Goal: Information Seeking & Learning: Understand process/instructions

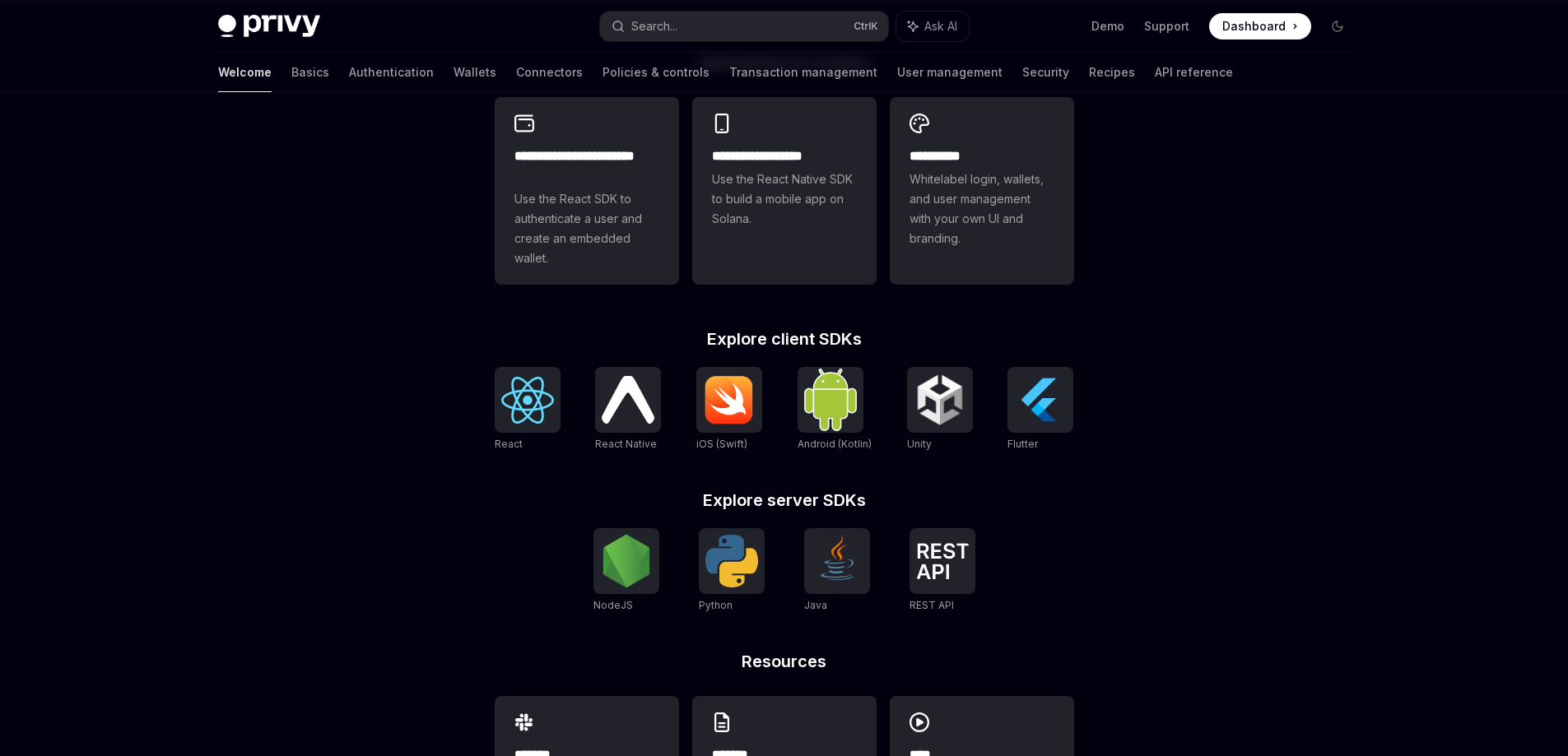
scroll to position [493, 0]
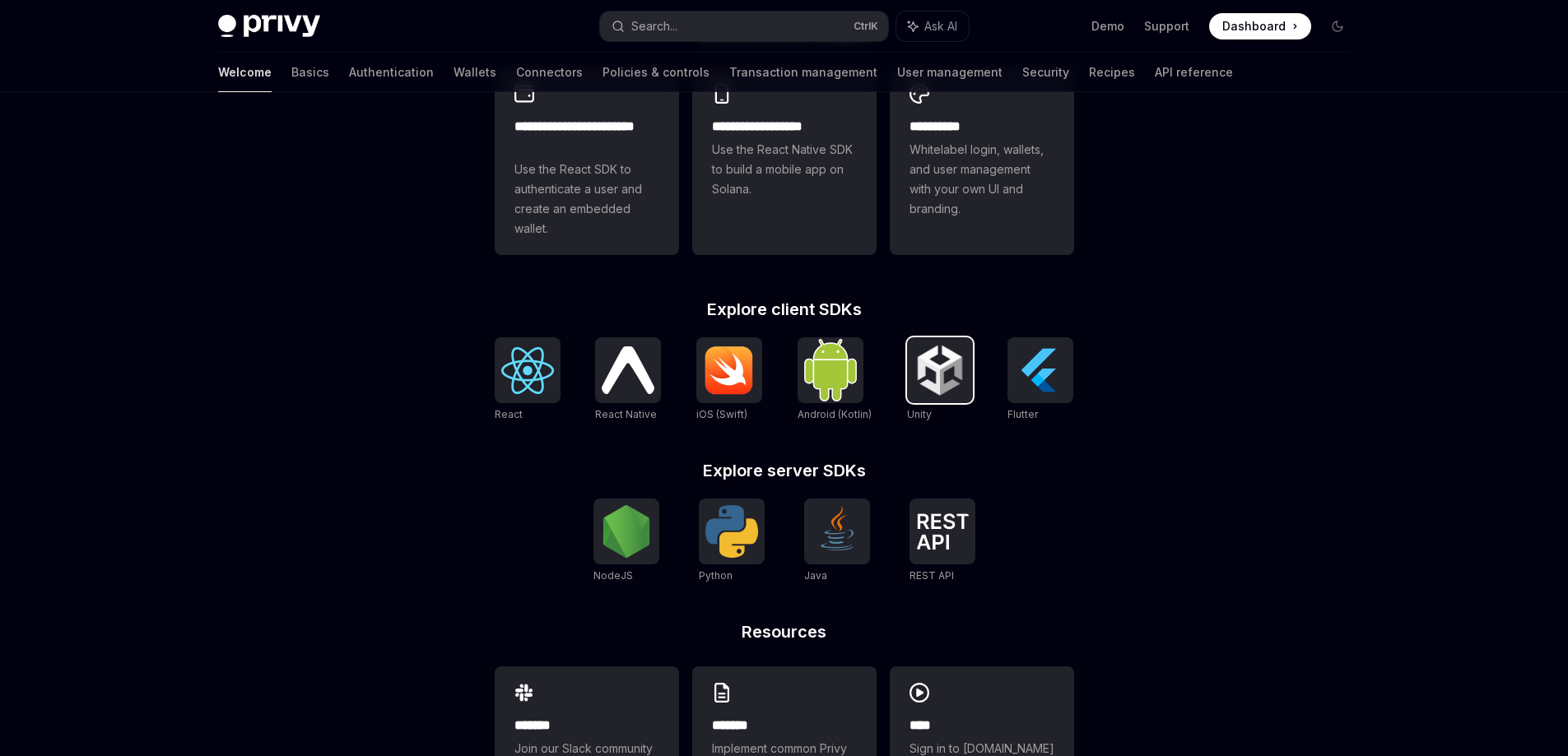
click at [935, 384] on img at bounding box center [939, 370] width 52 height 52
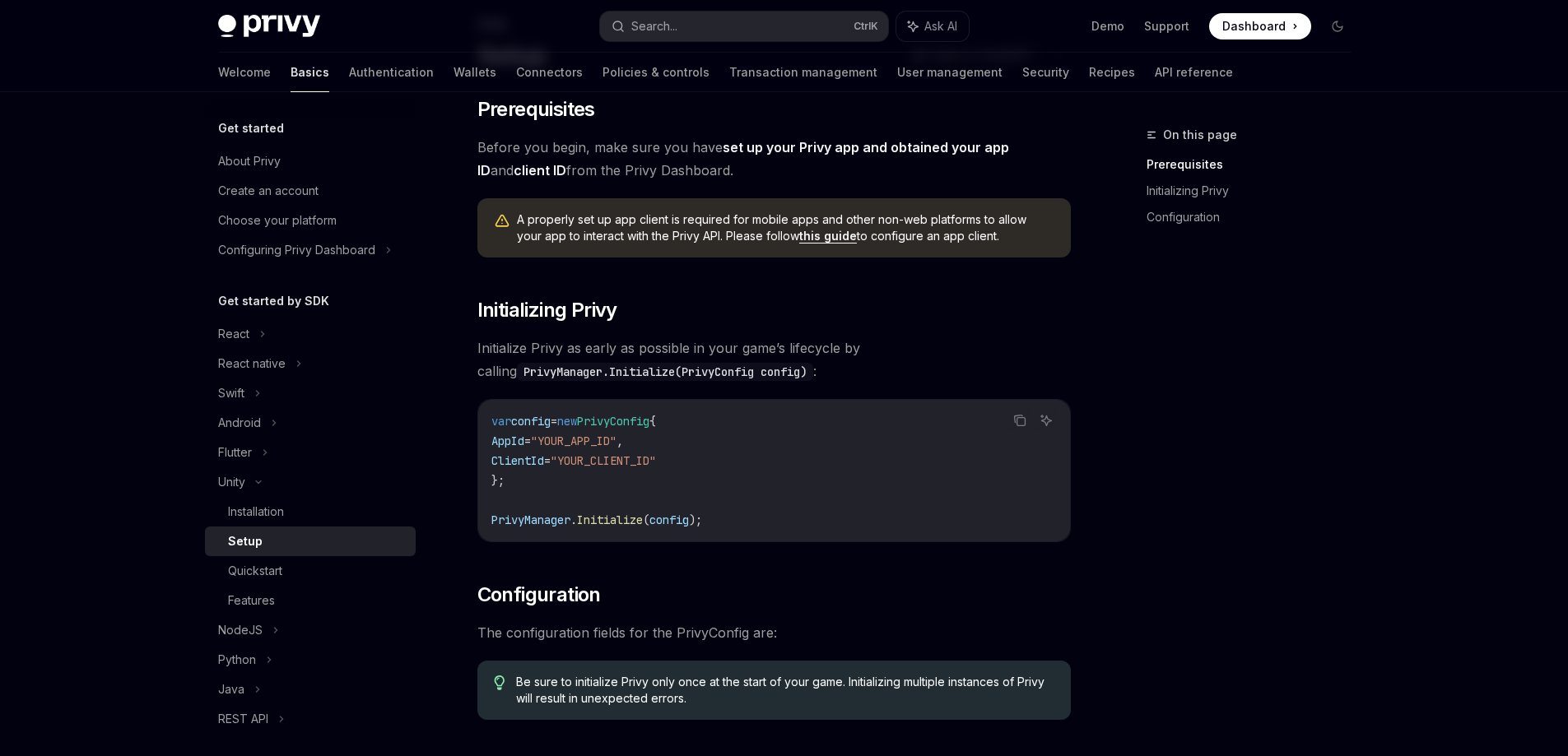
scroll to position [164, 0]
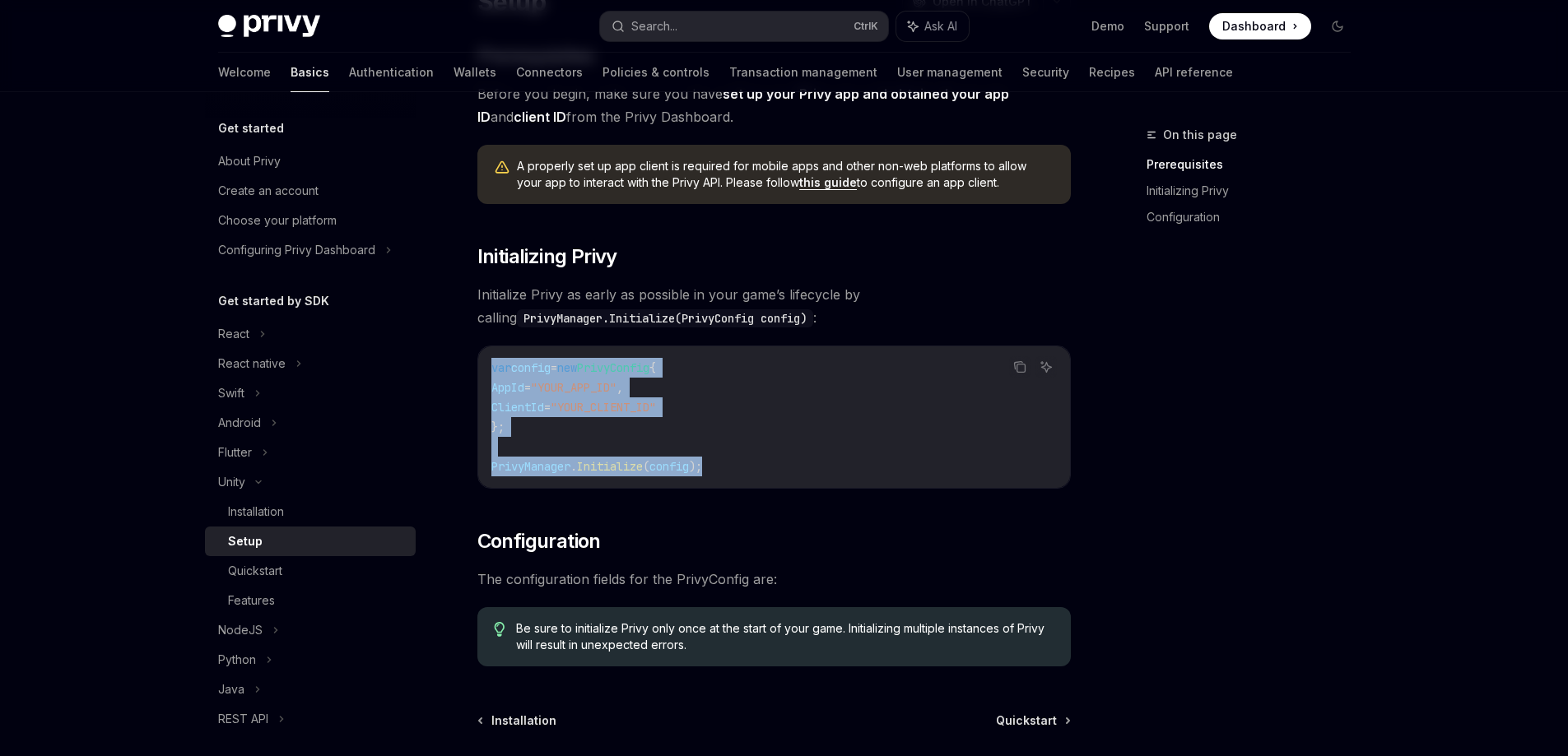
drag, startPoint x: 717, startPoint y: 468, endPoint x: 487, endPoint y: 371, distance: 249.6
click at [487, 371] on div "var config = new PrivyConfig { AppId = "YOUR_APP_ID" , ClientId = "YOUR_CLIENT_…" at bounding box center [774, 416] width 592 height 141
click at [1017, 370] on icon "Copy the contents from the code block" at bounding box center [1020, 368] width 8 height 8
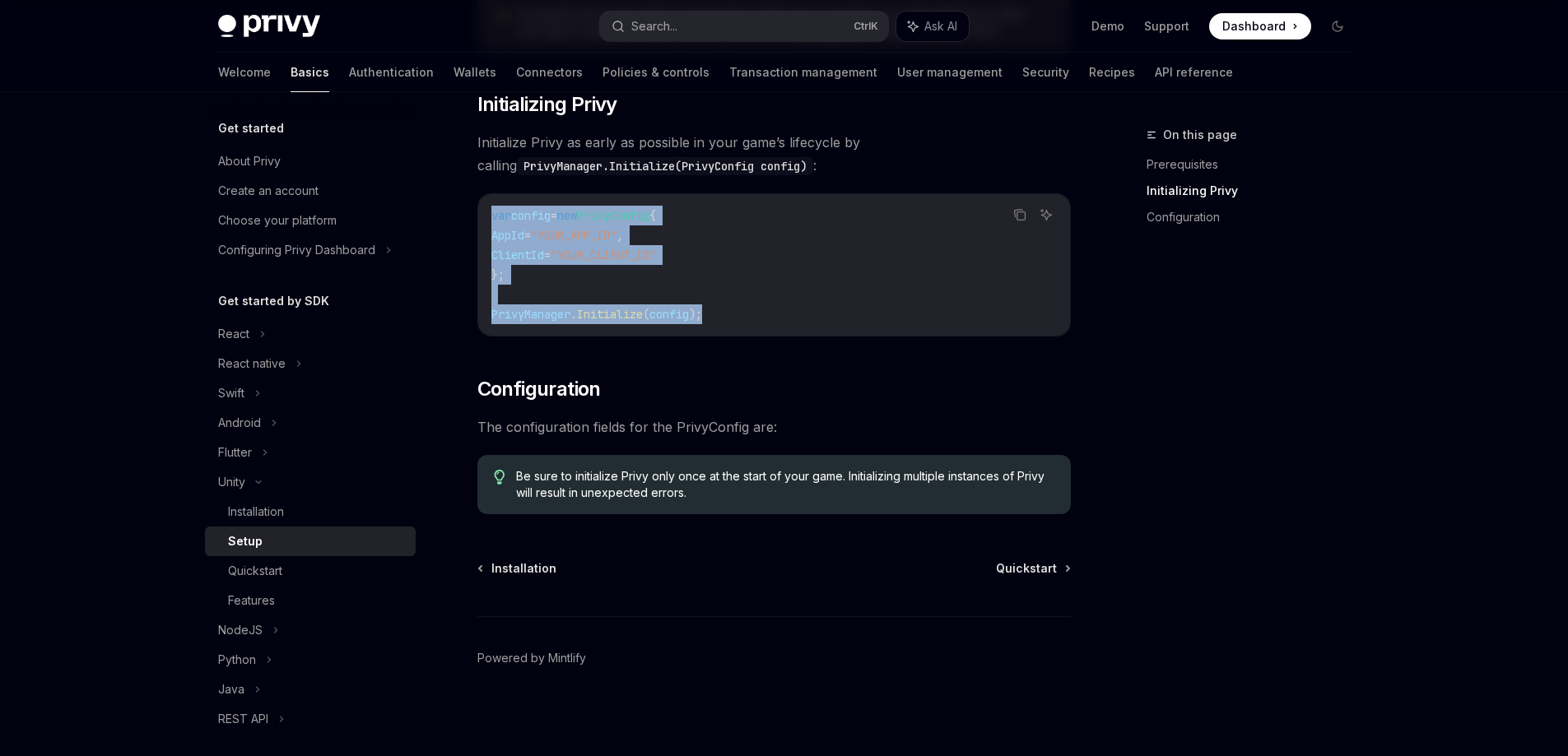
scroll to position [319, 0]
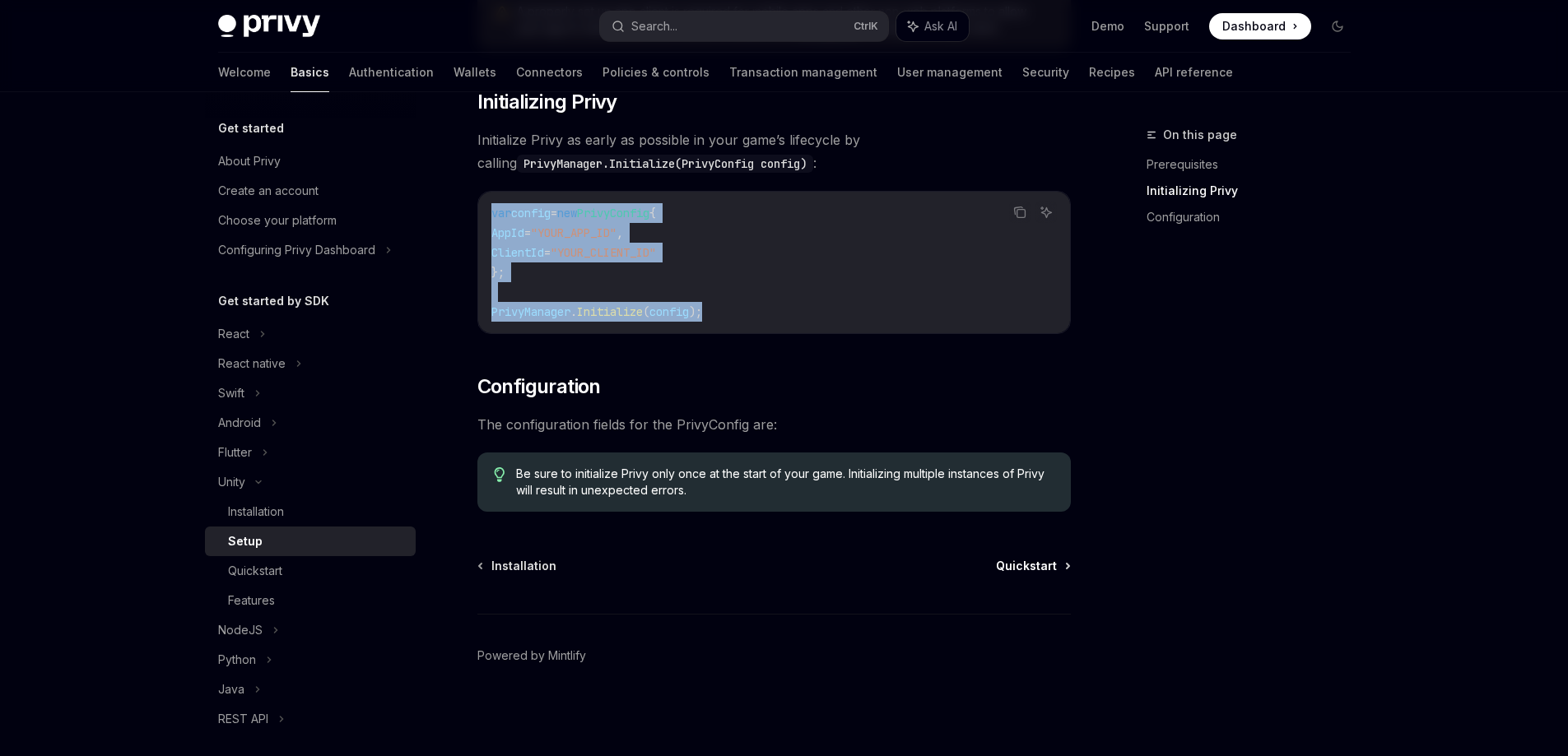
click at [1057, 567] on span "Quickstart" at bounding box center [1026, 566] width 61 height 17
type textarea "*"
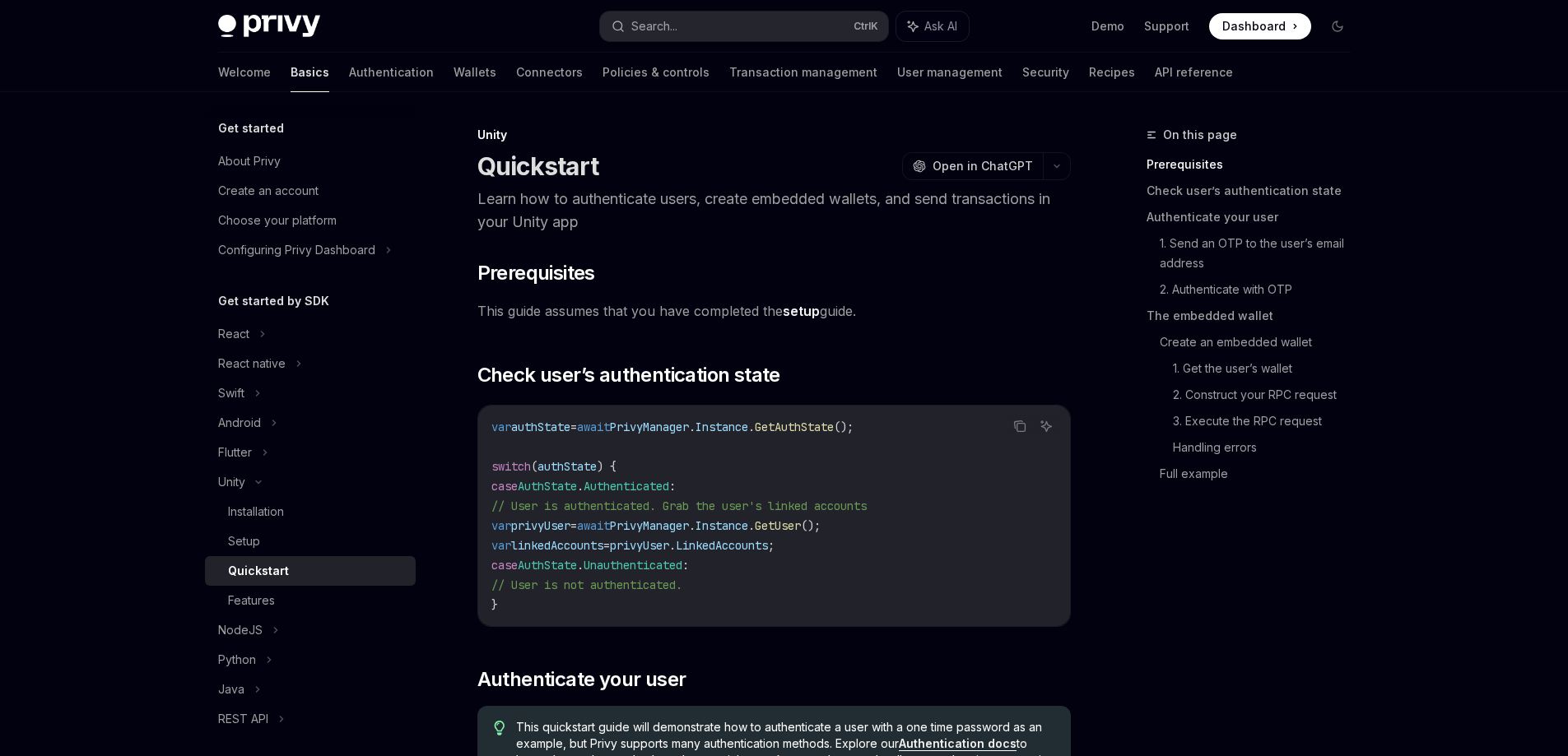
click at [1146, 595] on div "On this page Prerequisites Check user’s authentication state Authenticate your …" at bounding box center [1239, 440] width 250 height 631
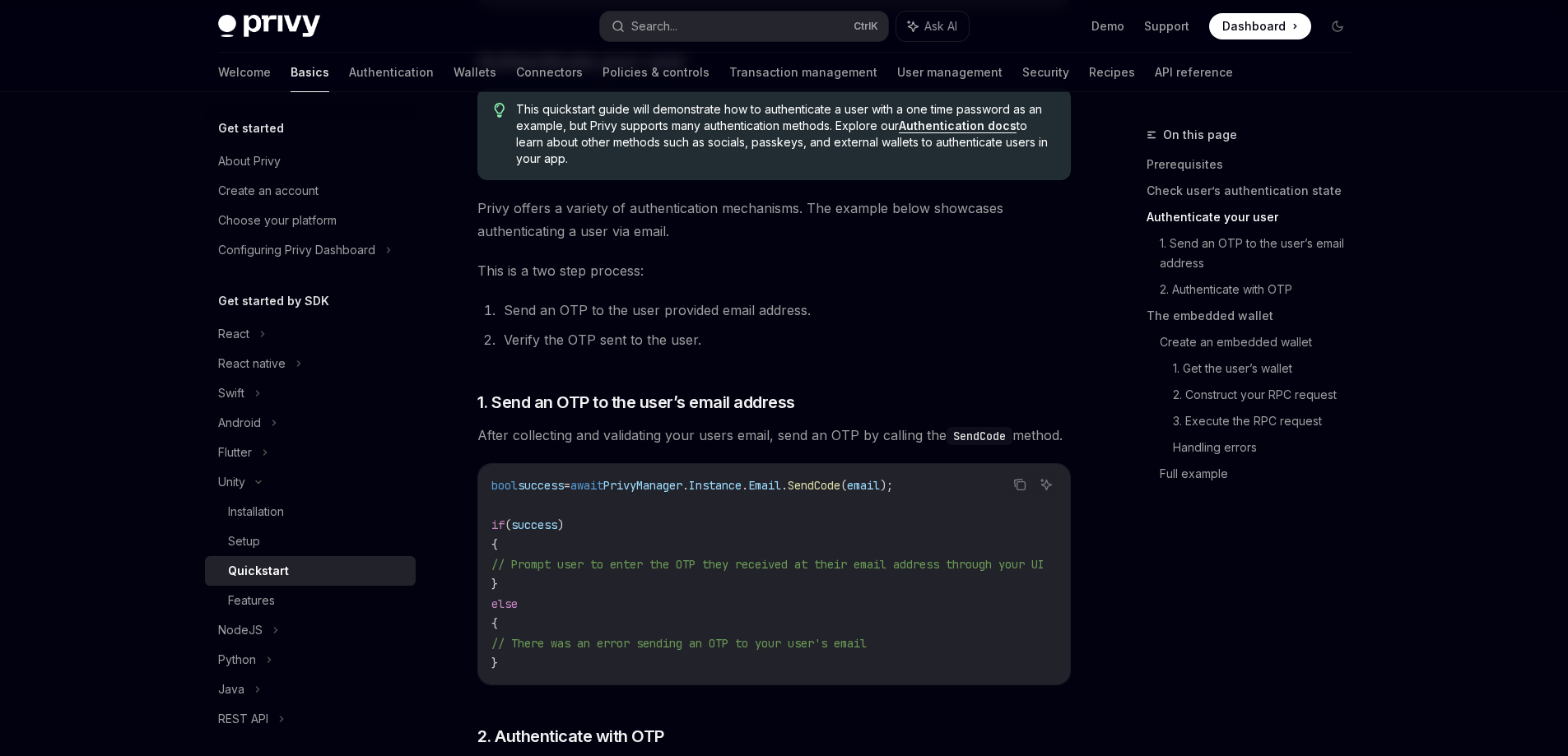
scroll to position [658, 0]
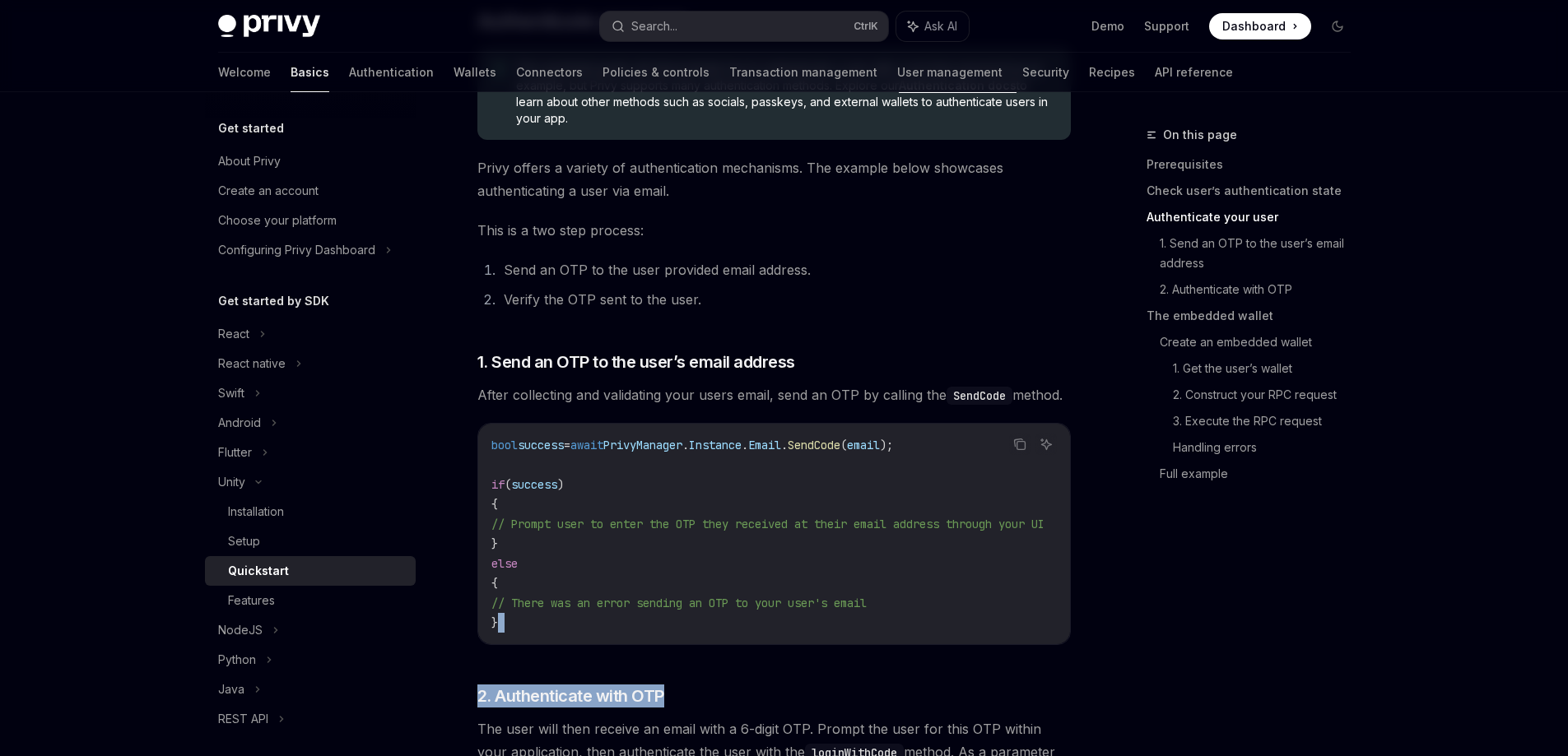
drag, startPoint x: 843, startPoint y: 651, endPoint x: 853, endPoint y: 651, distance: 10.0
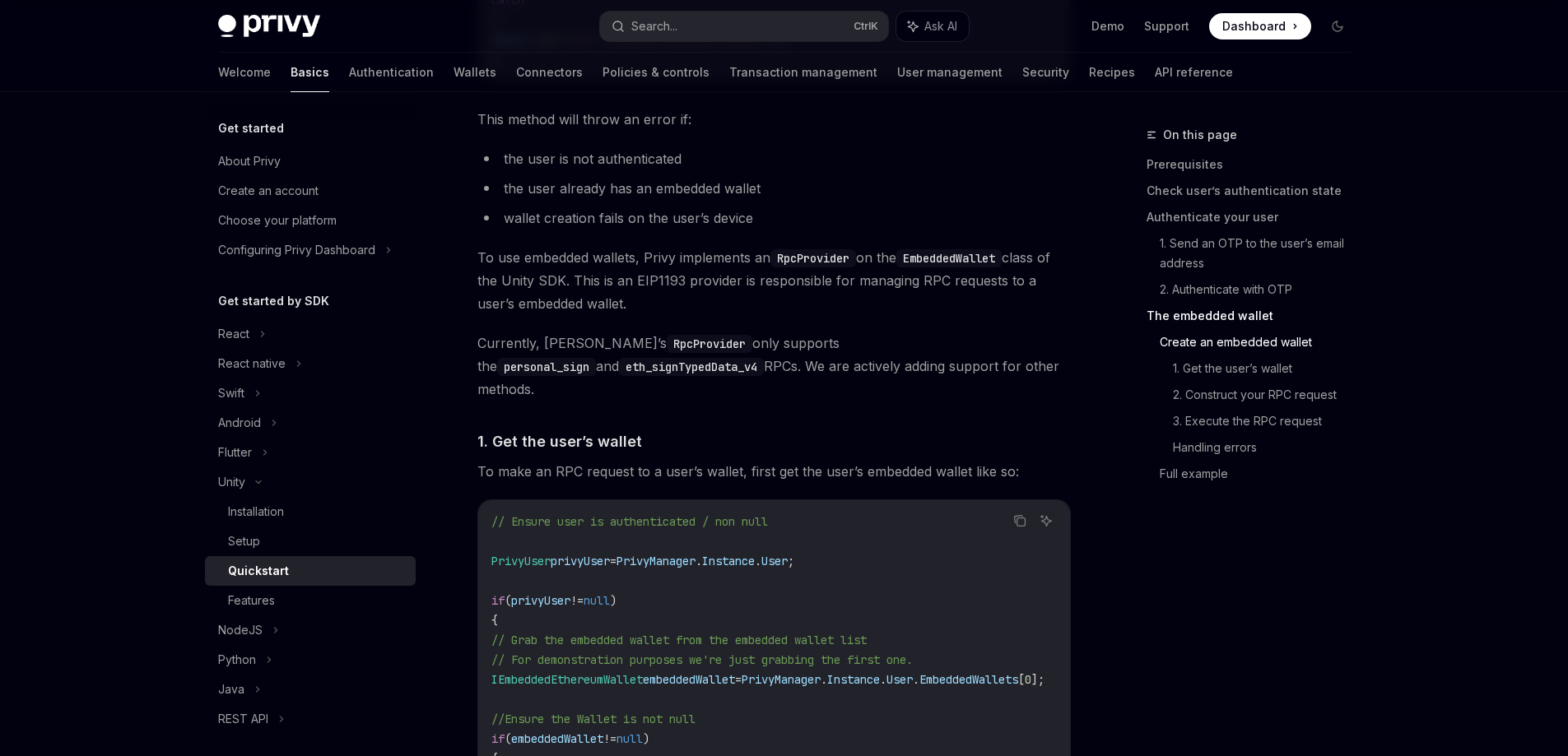
scroll to position [2386, 0]
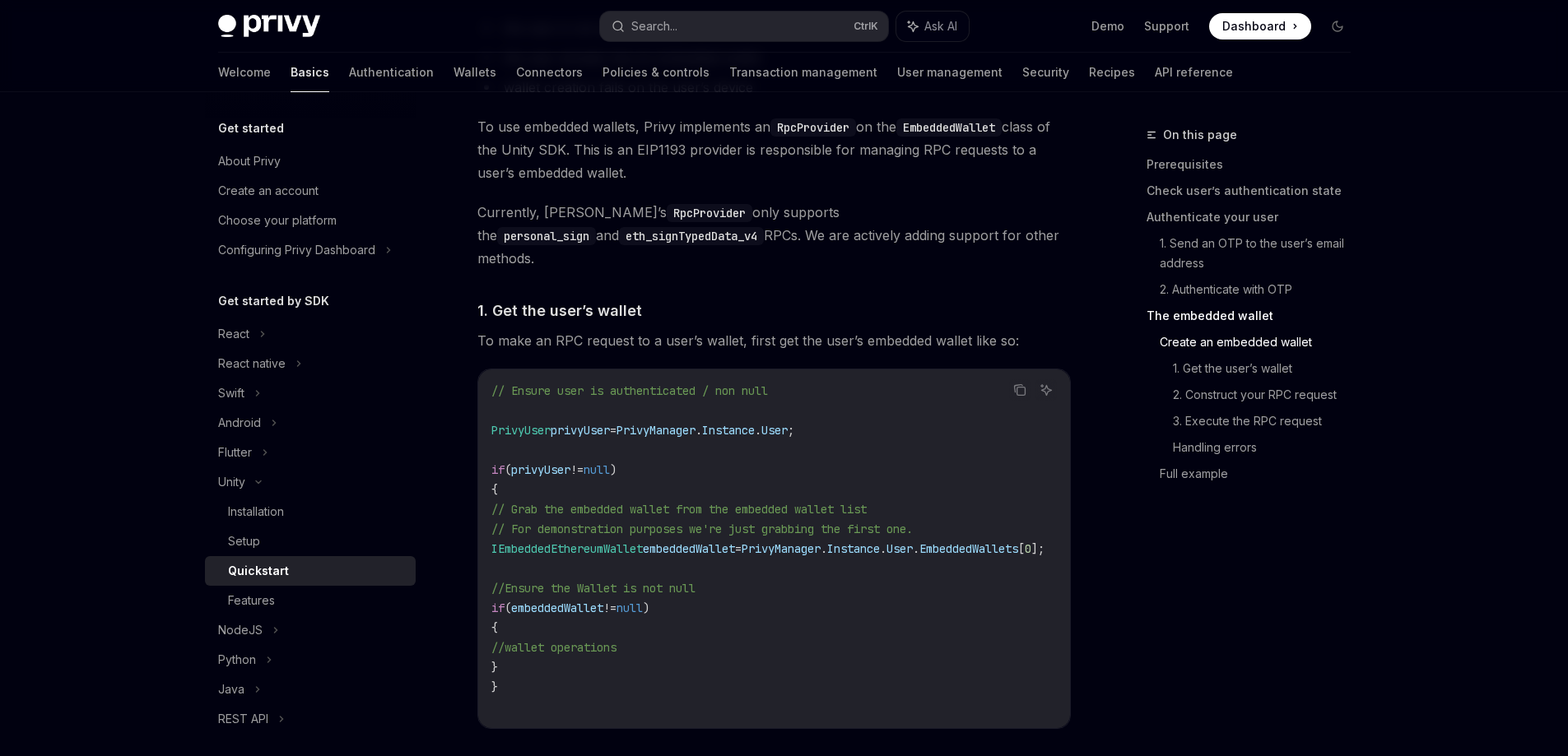
drag, startPoint x: 762, startPoint y: 718, endPoint x: 873, endPoint y: 711, distance: 111.2
click at [860, 714] on div "// Ensure user is authenticated / non null PrivyUser privyUser = PrivyManager .…" at bounding box center [774, 548] width 592 height 358
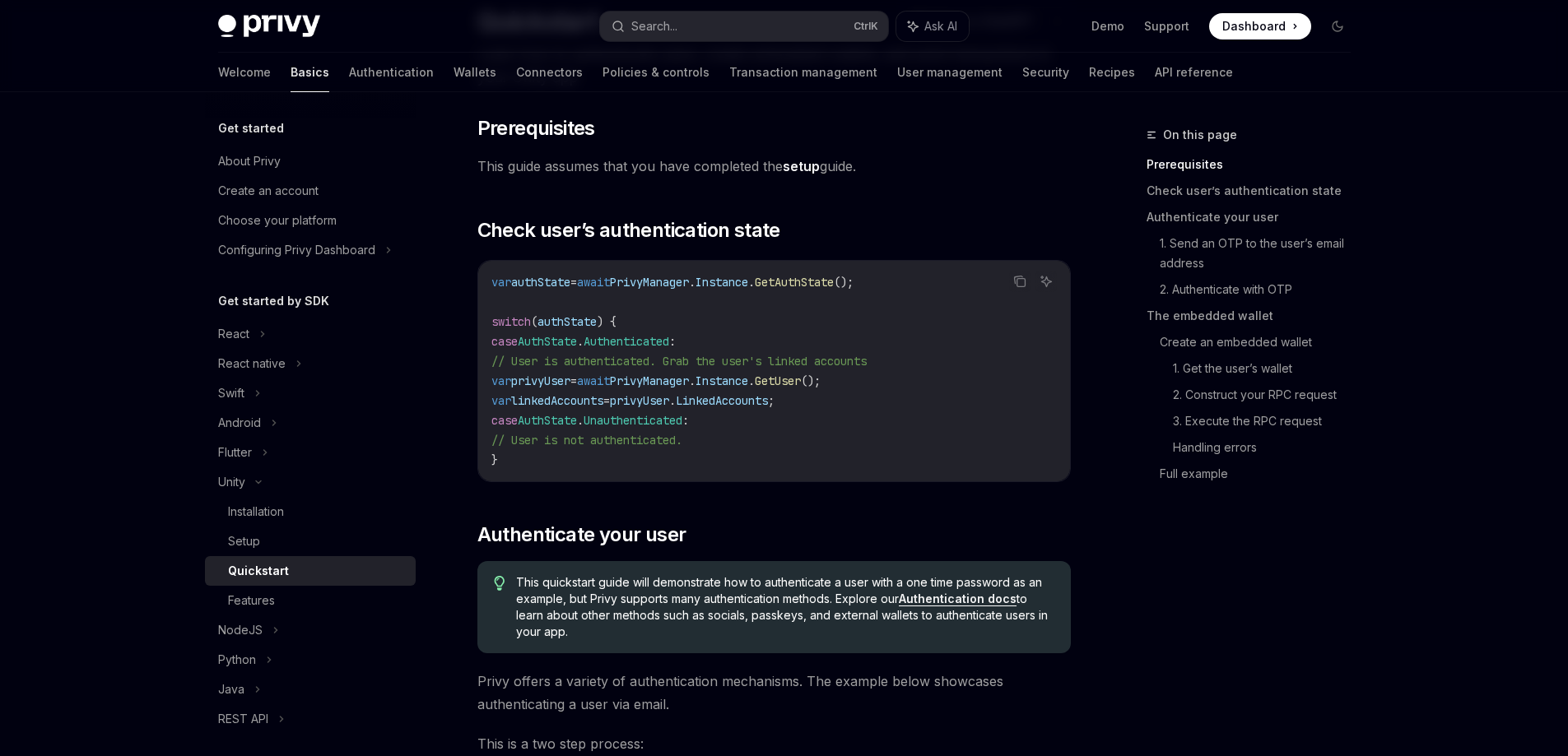
scroll to position [164, 0]
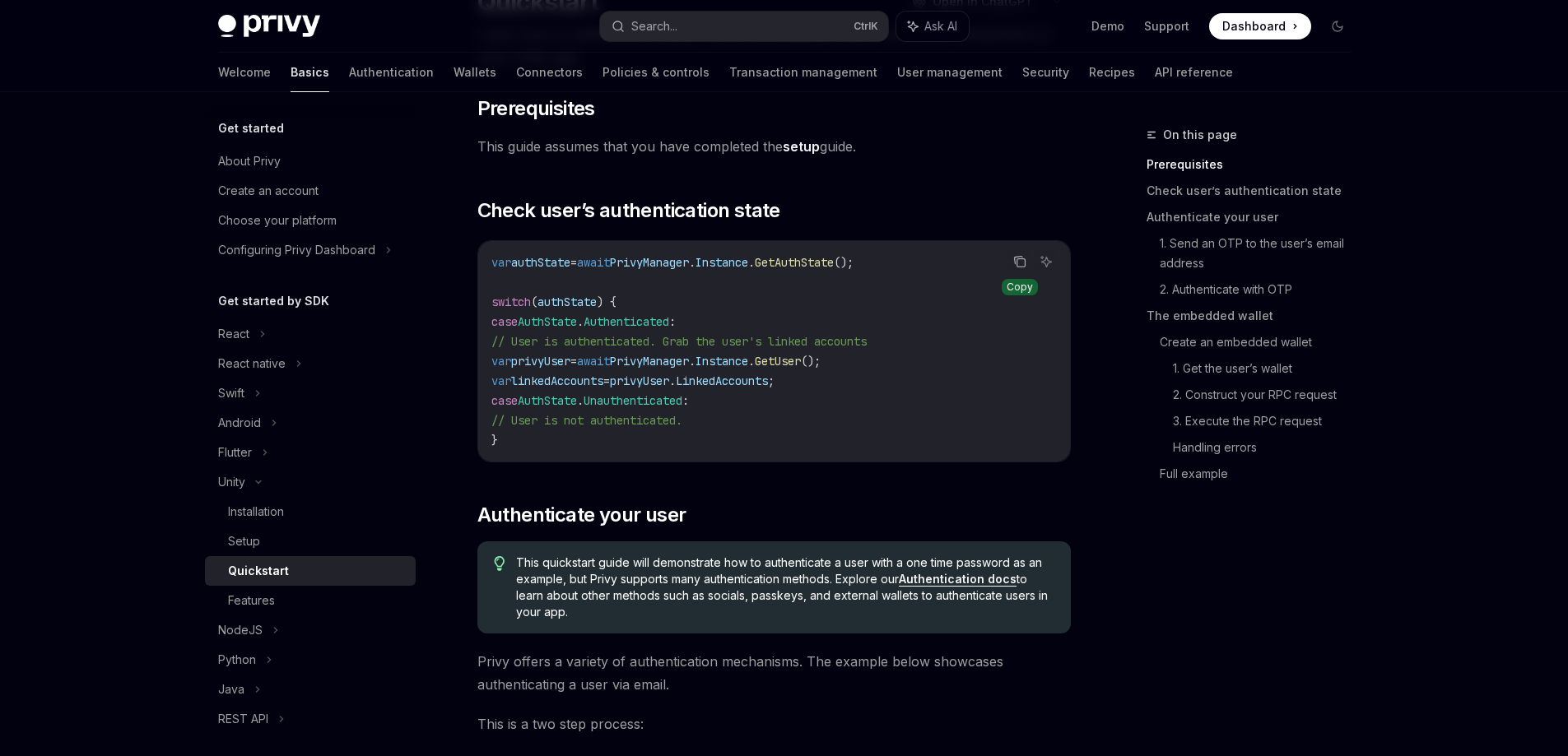
click at [1018, 262] on icon "Copy the contents from the code block" at bounding box center [1019, 261] width 13 height 13
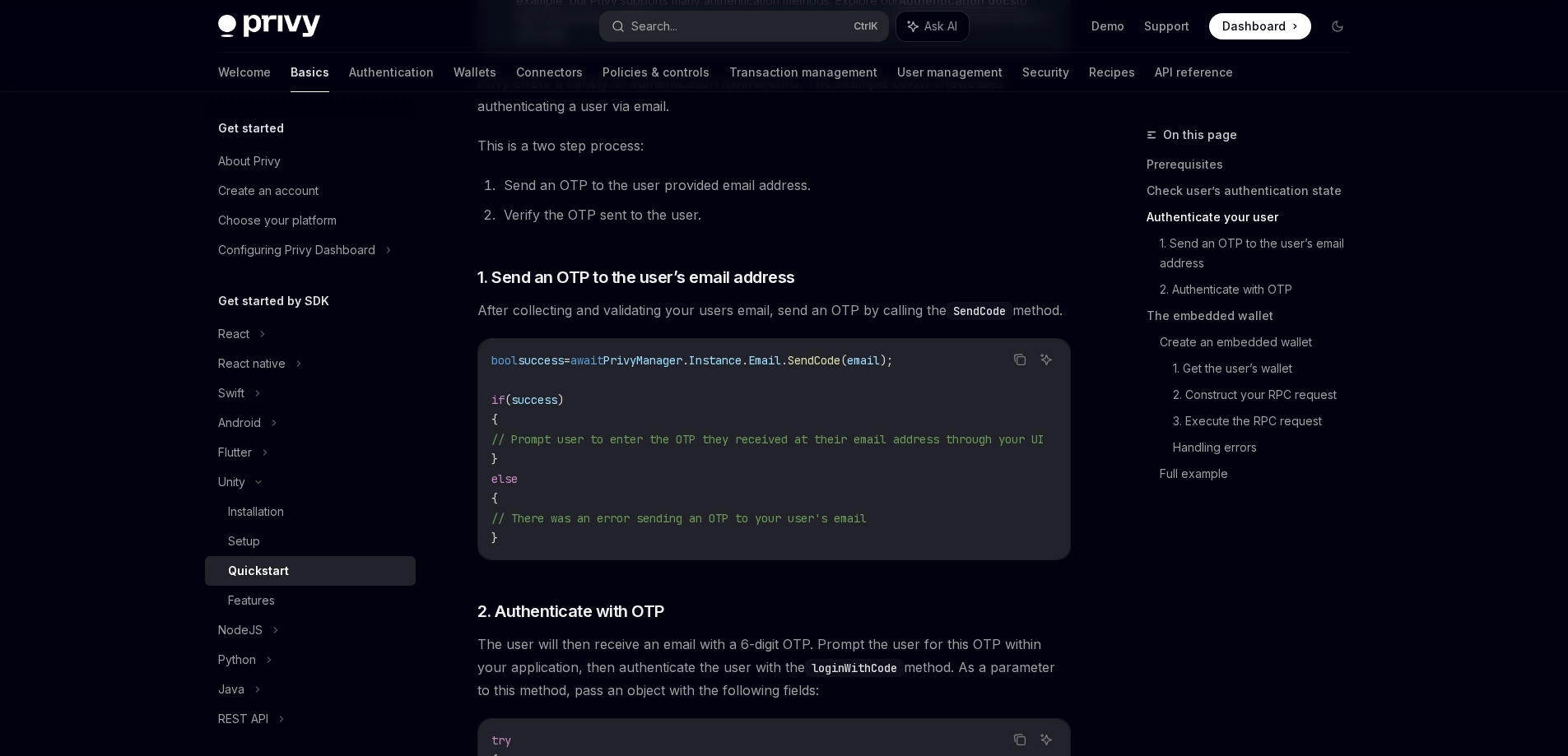
scroll to position [740, 0]
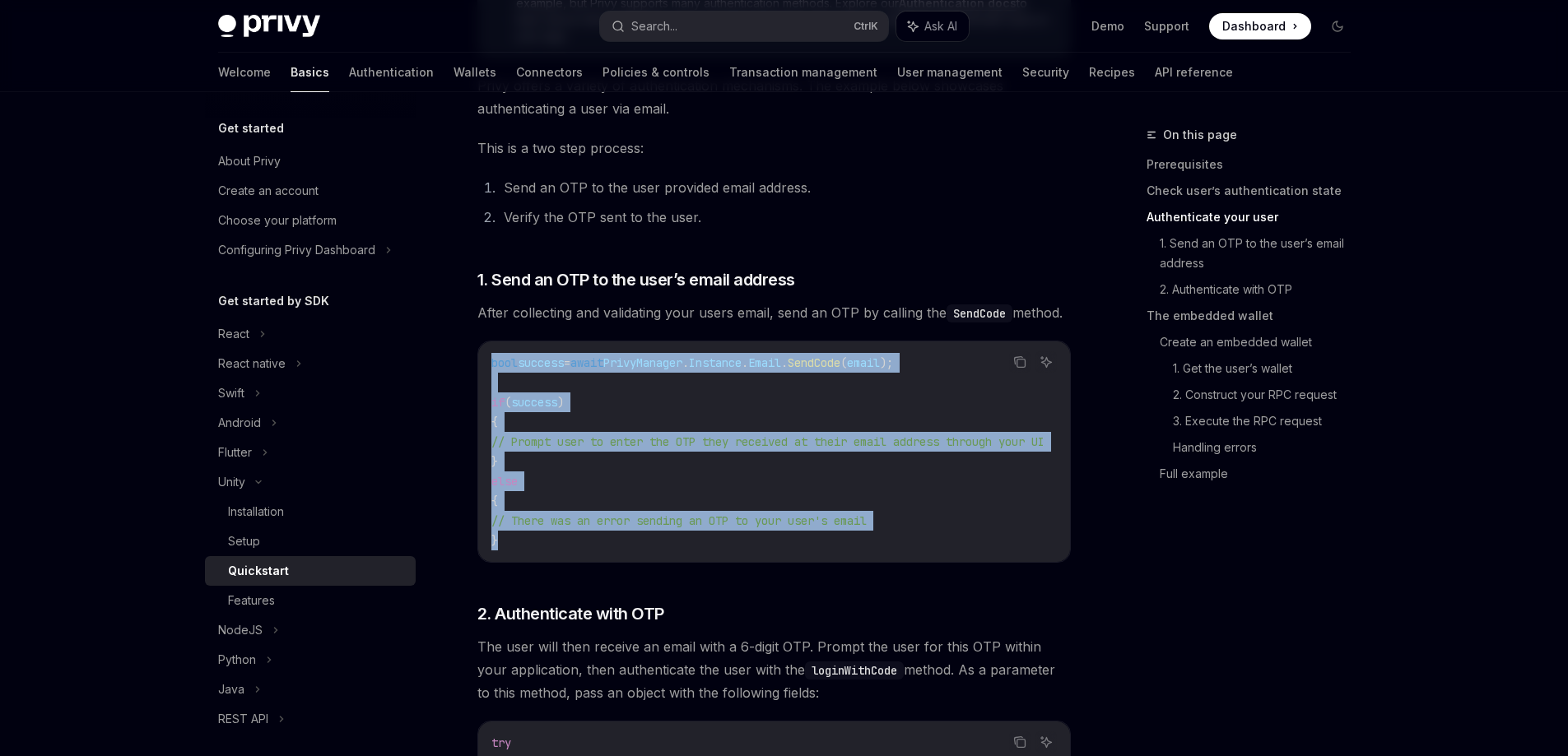
drag, startPoint x: 506, startPoint y: 541, endPoint x: 474, endPoint y: 368, distance: 175.9
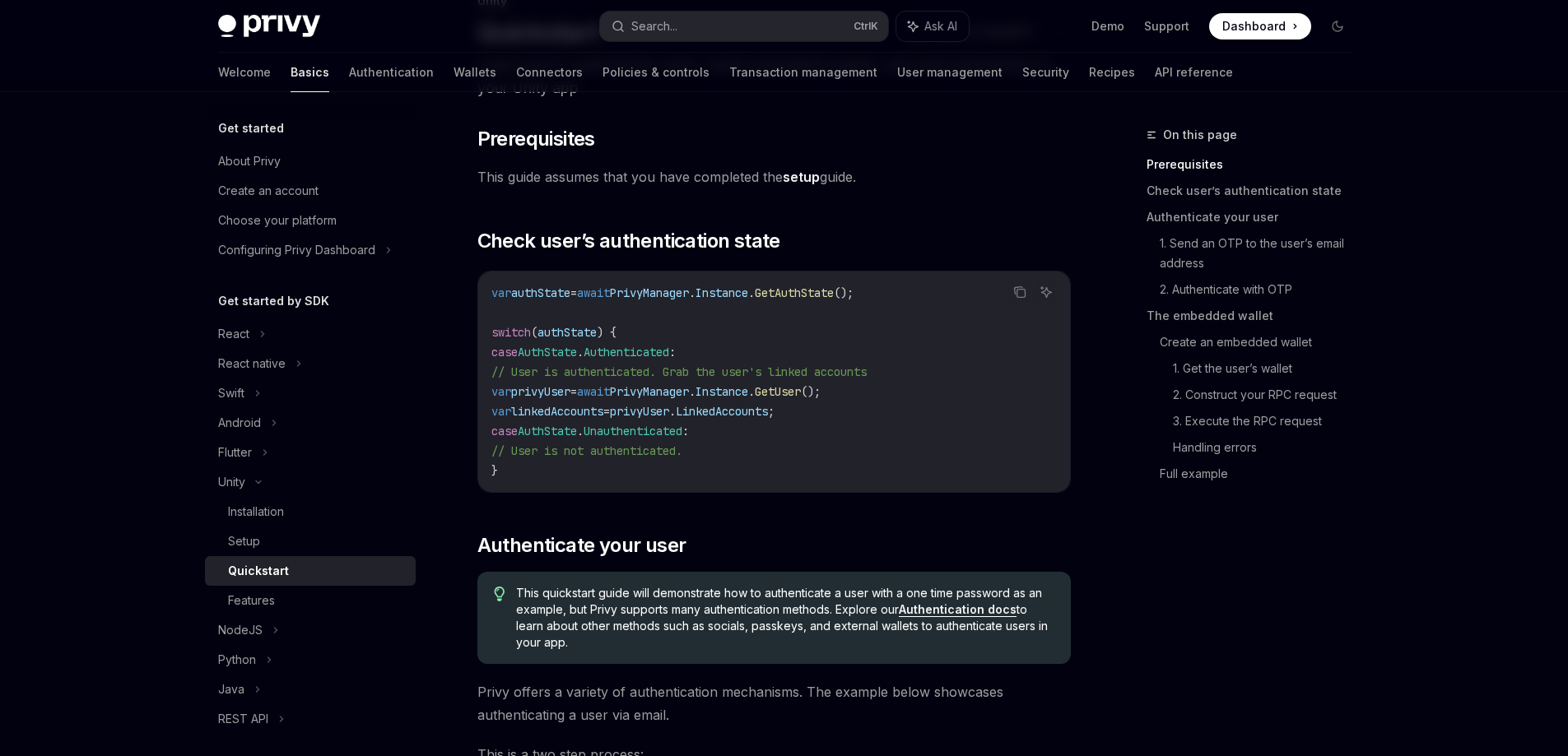
scroll to position [0, 0]
